Goal: Communication & Community: Answer question/provide support

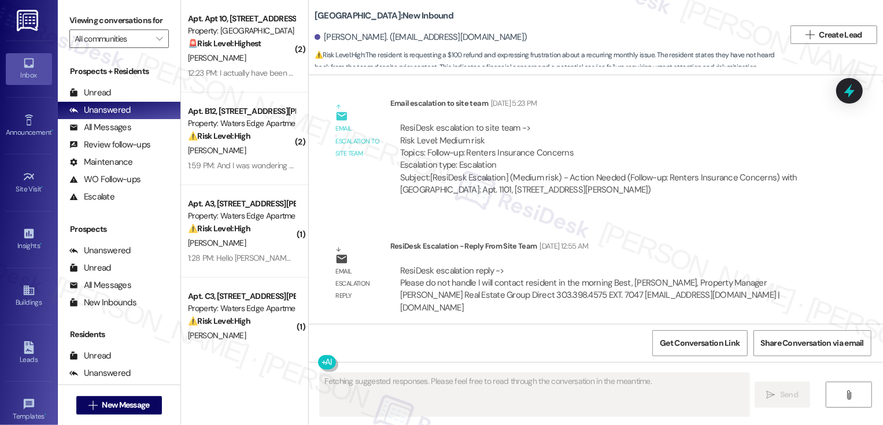
scroll to position [1590, 0]
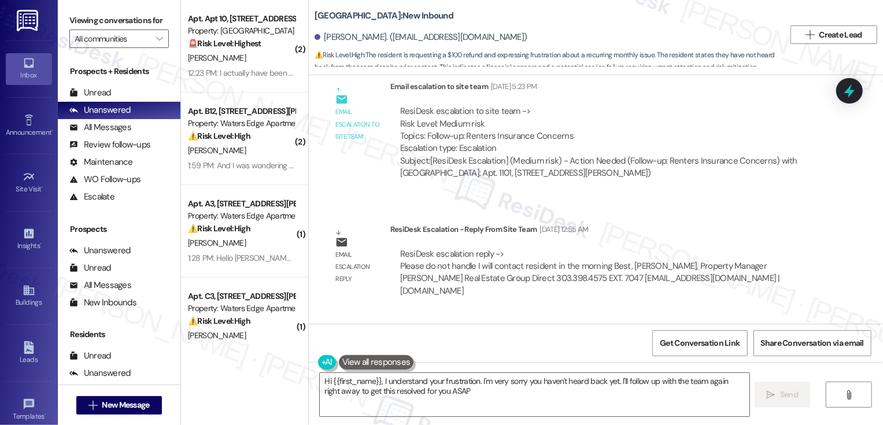
type textarea "Hi {{first_name}}, I understand your frustration. I'm very sorry you haven't he…"
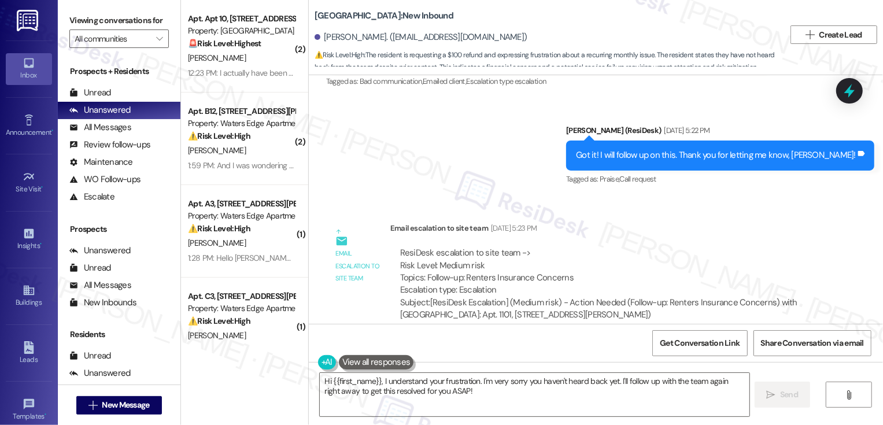
scroll to position [1400, 0]
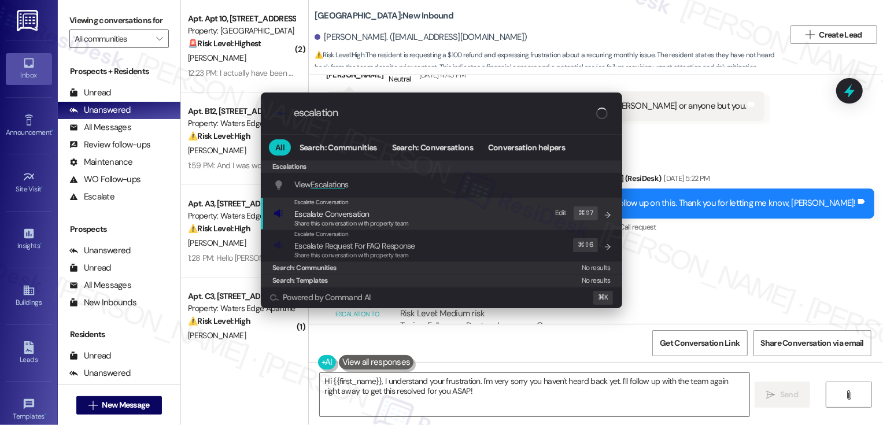
type input "escalation"
click at [331, 206] on div "Escalate Conversation" at bounding box center [351, 202] width 115 height 9
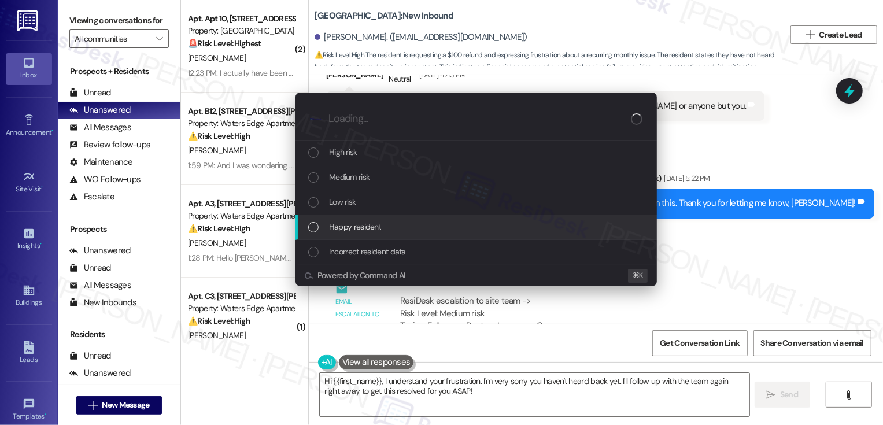
click at [718, 160] on div "Escalate Conversation How risky is the relationship with this person? Topics (e…" at bounding box center [441, 212] width 883 height 425
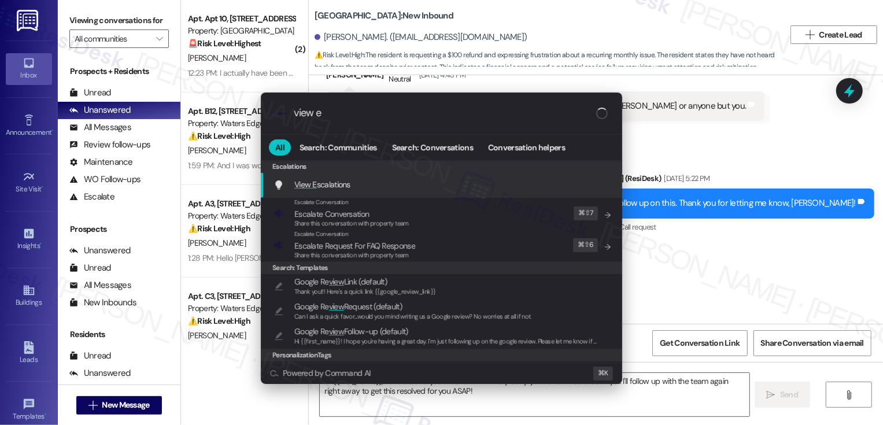
type input "view es"
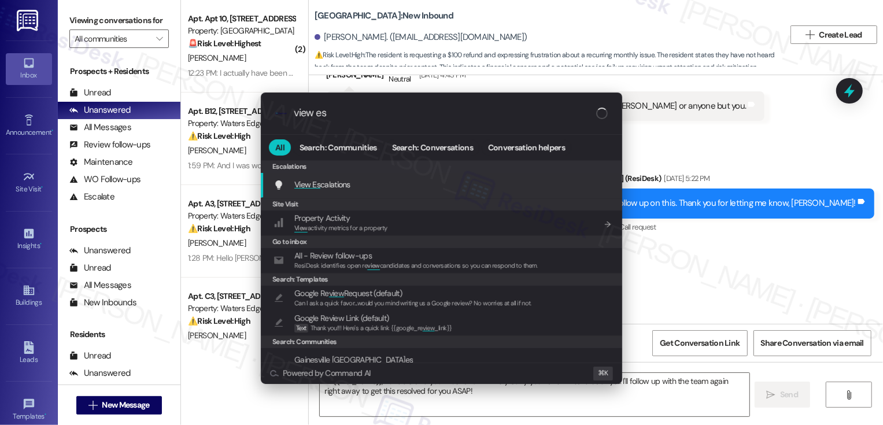
click at [378, 187] on div "View Es calations Add shortcut" at bounding box center [443, 184] width 338 height 13
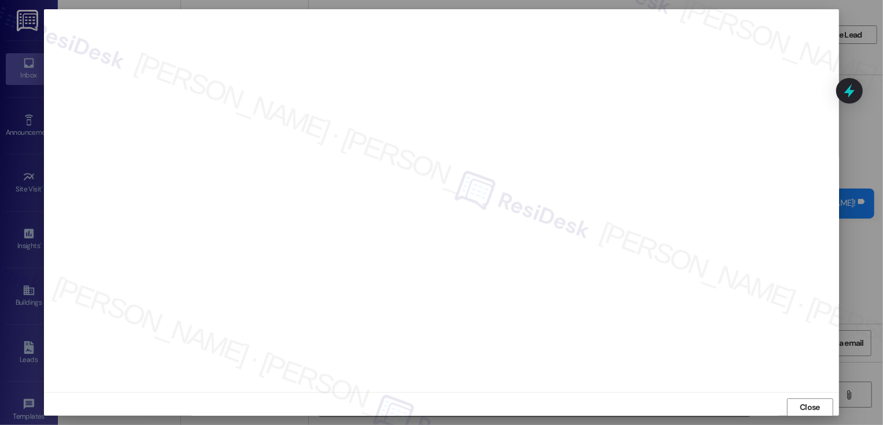
scroll to position [6, 0]
click at [805, 400] on span "Close" at bounding box center [810, 401] width 20 height 12
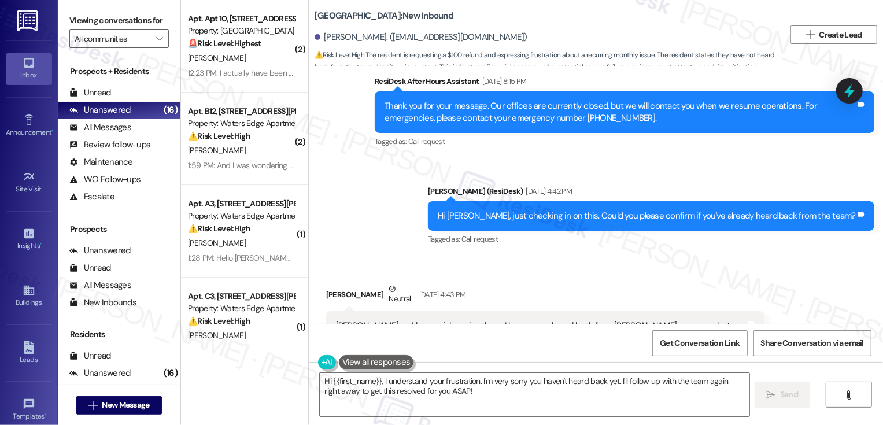
scroll to position [1579, 0]
